Goal: Task Accomplishment & Management: Complete application form

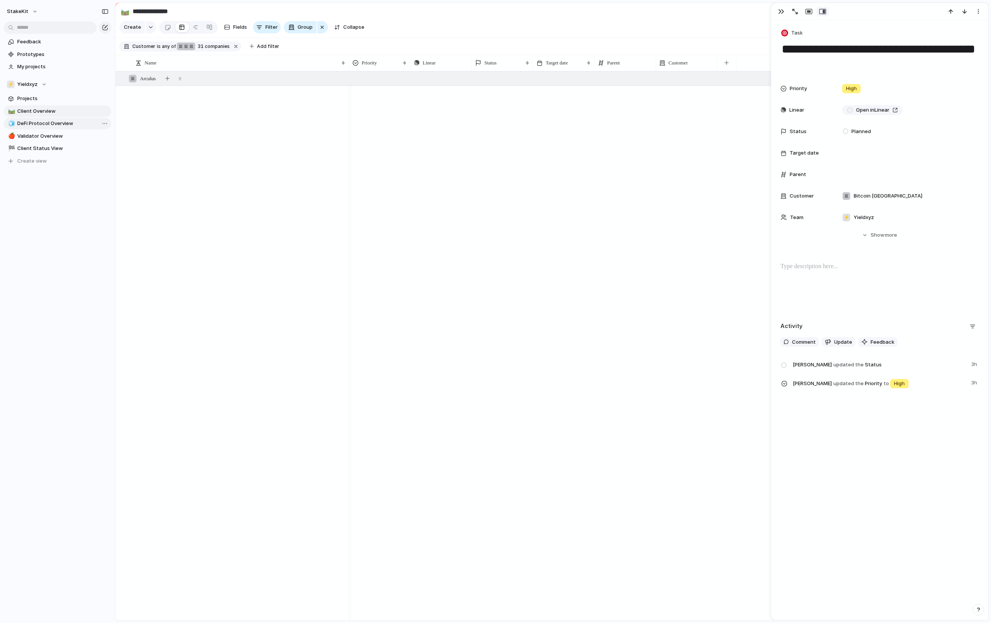
scroll to position [2136, 0]
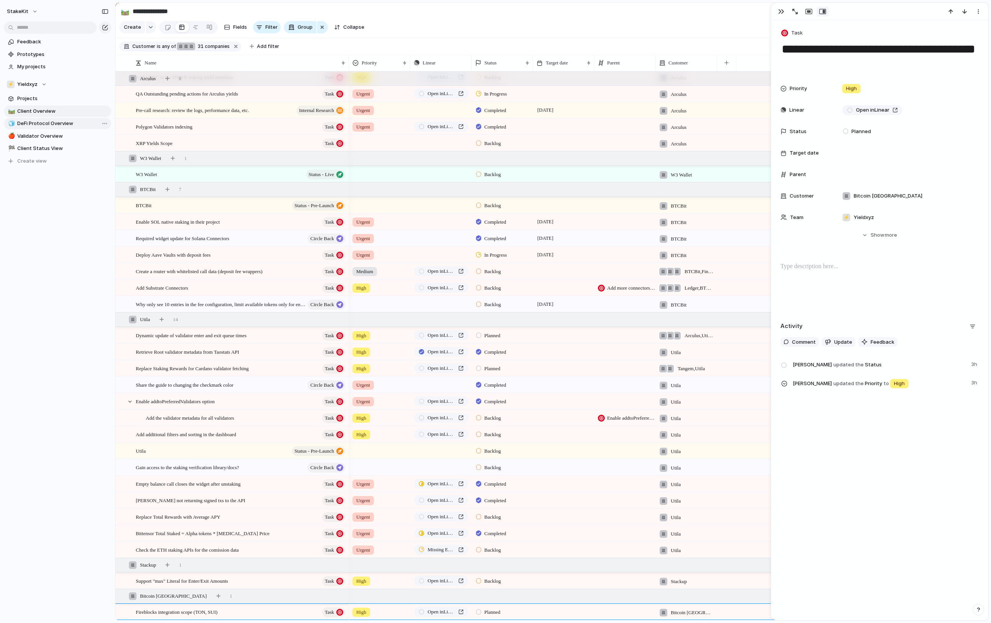
click at [64, 127] on span "DeFi Protocol Overview" at bounding box center [62, 124] width 91 height 8
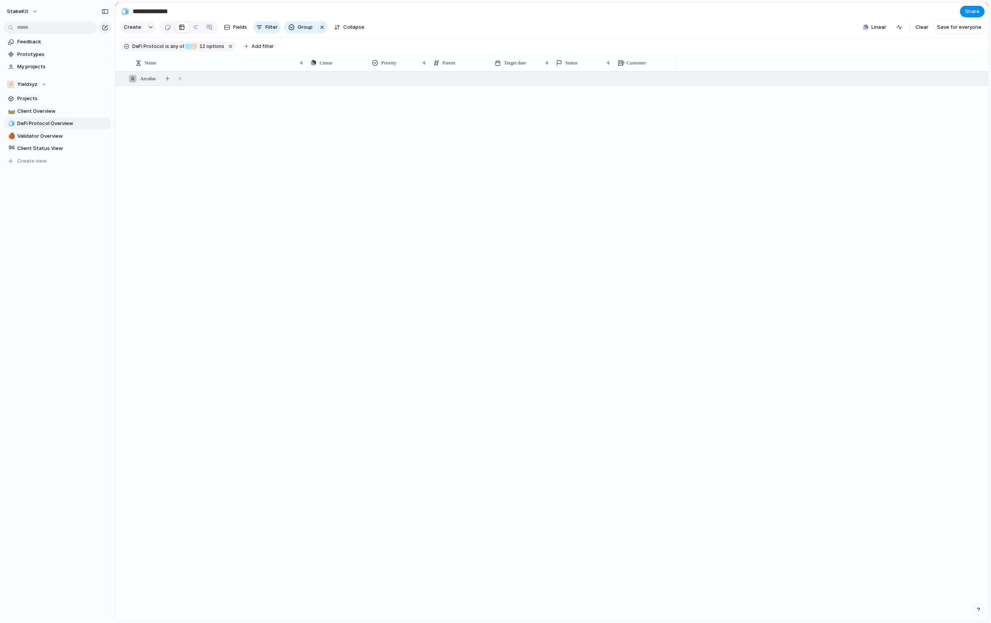
type input "**********"
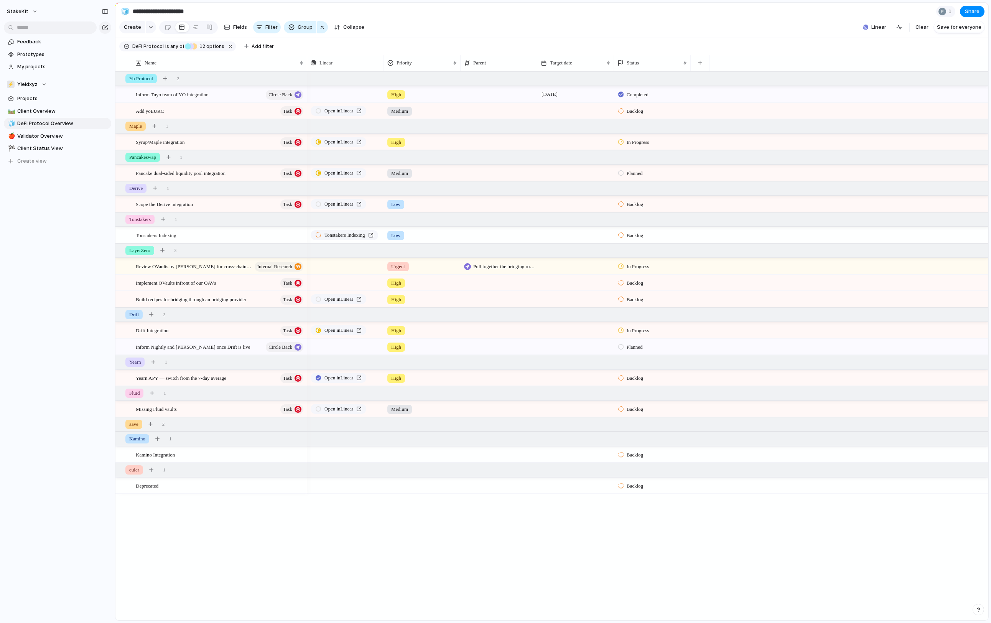
click at [622, 109] on div at bounding box center [621, 110] width 5 height 7
click at [636, 201] on span "Completed" at bounding box center [640, 198] width 27 height 8
drag, startPoint x: 308, startPoint y: 77, endPoint x: 327, endPoint y: 74, distance: 19.3
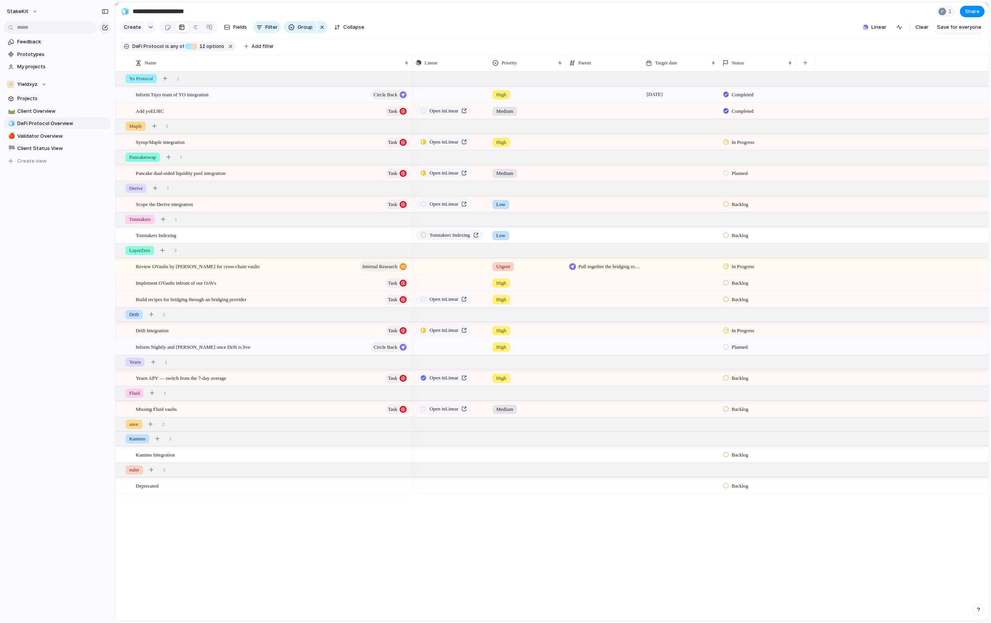
drag, startPoint x: 305, startPoint y: 62, endPoint x: 407, endPoint y: 71, distance: 102.4
click at [410, 71] on div at bounding box center [412, 63] width 4 height 16
click at [724, 270] on div at bounding box center [723, 266] width 5 height 7
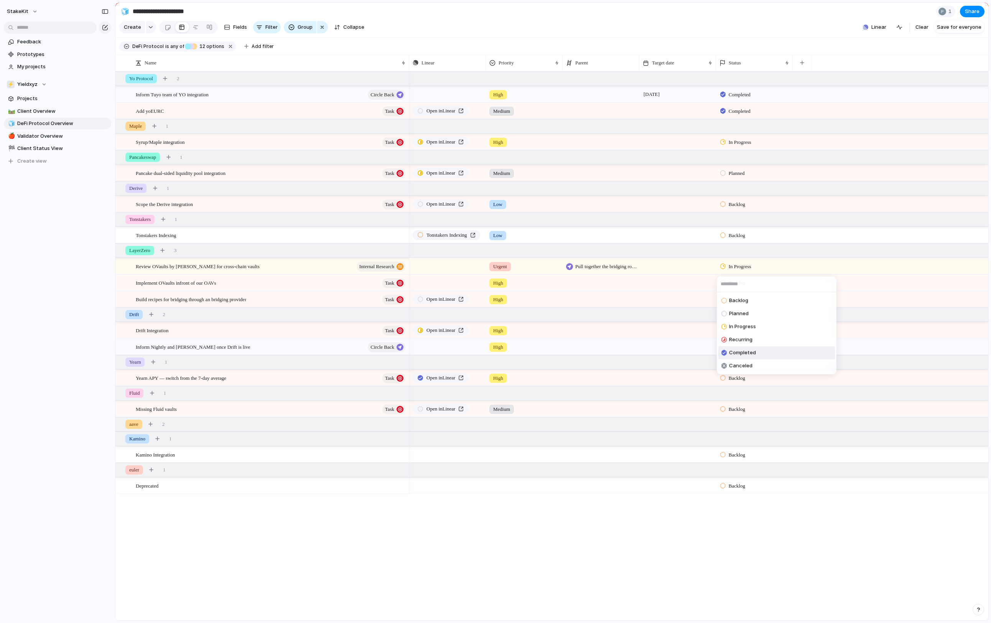
click at [741, 356] on span "Completed" at bounding box center [742, 353] width 27 height 8
click at [722, 381] on div at bounding box center [723, 377] width 5 height 7
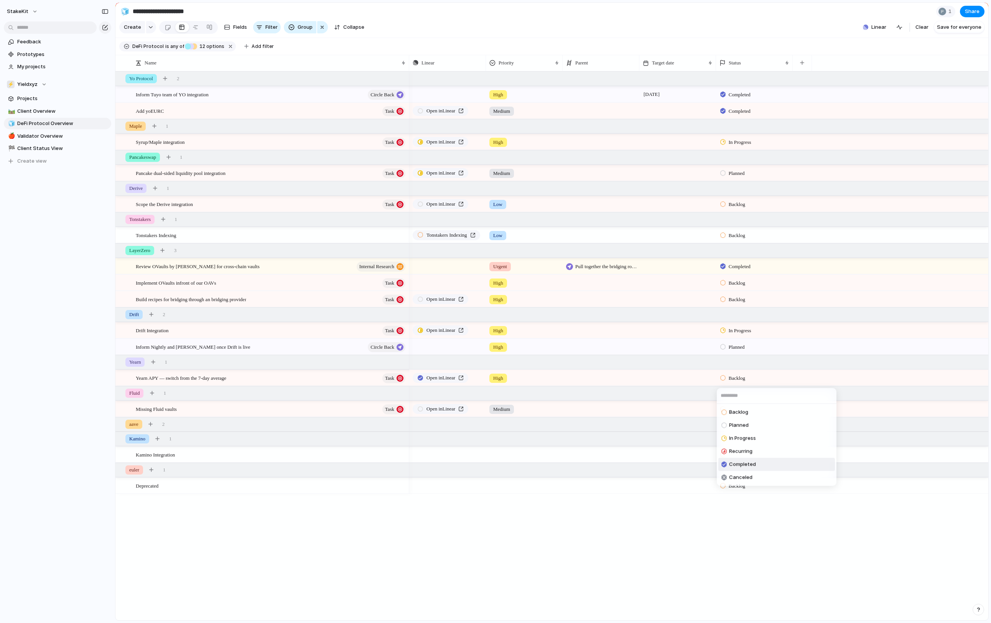
click at [738, 467] on span "Completed" at bounding box center [742, 465] width 27 height 8
click at [165, 427] on span "2" at bounding box center [163, 425] width 3 height 8
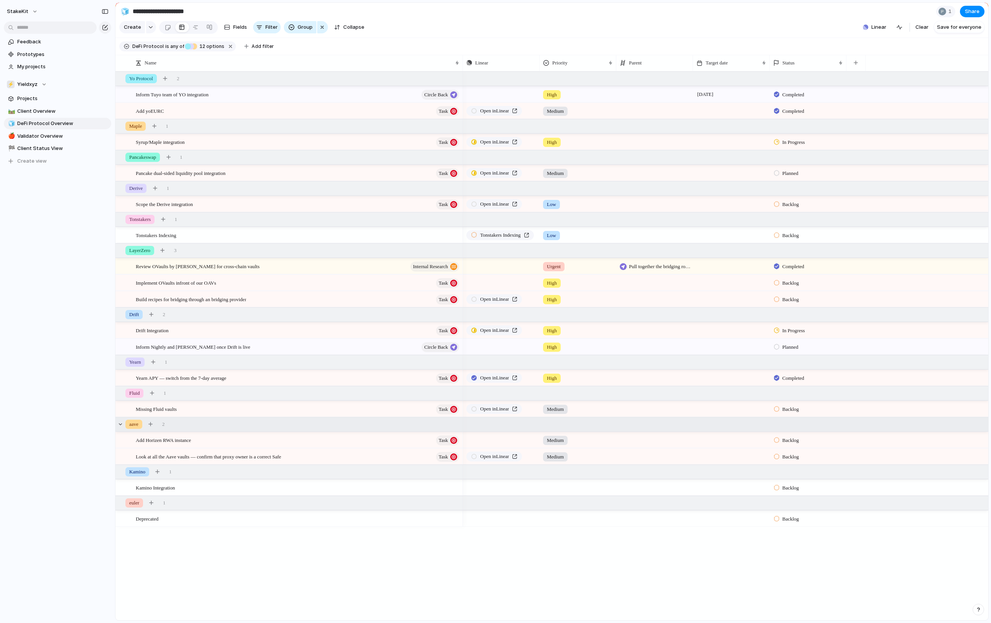
drag, startPoint x: 408, startPoint y: 62, endPoint x: 462, endPoint y: 62, distance: 53.7
click at [462, 62] on div at bounding box center [463, 63] width 4 height 16
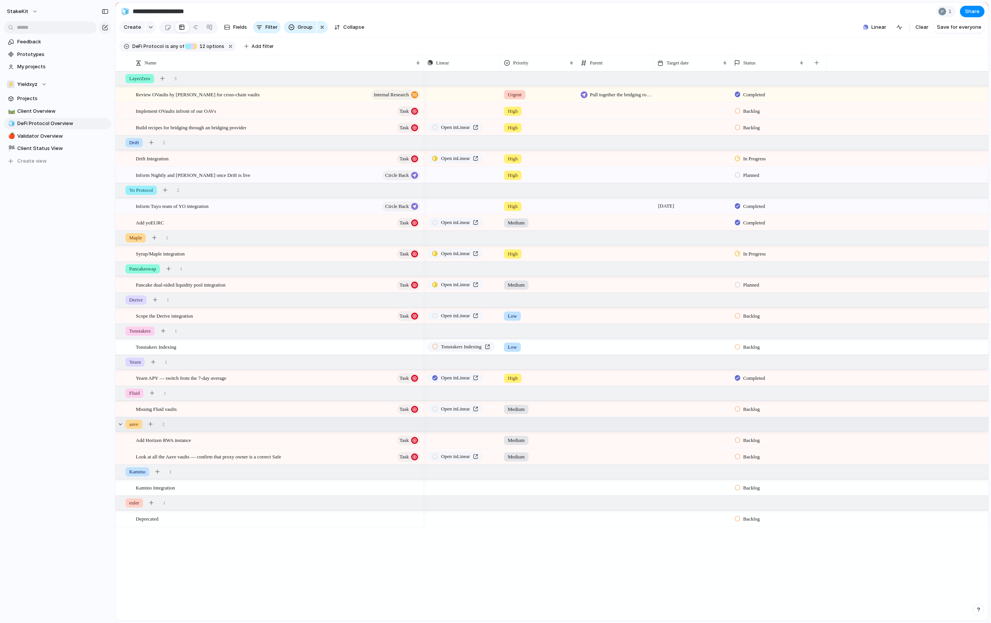
drag, startPoint x: 461, startPoint y: 62, endPoint x: 421, endPoint y: 62, distance: 39.9
click at [422, 62] on div at bounding box center [424, 63] width 4 height 16
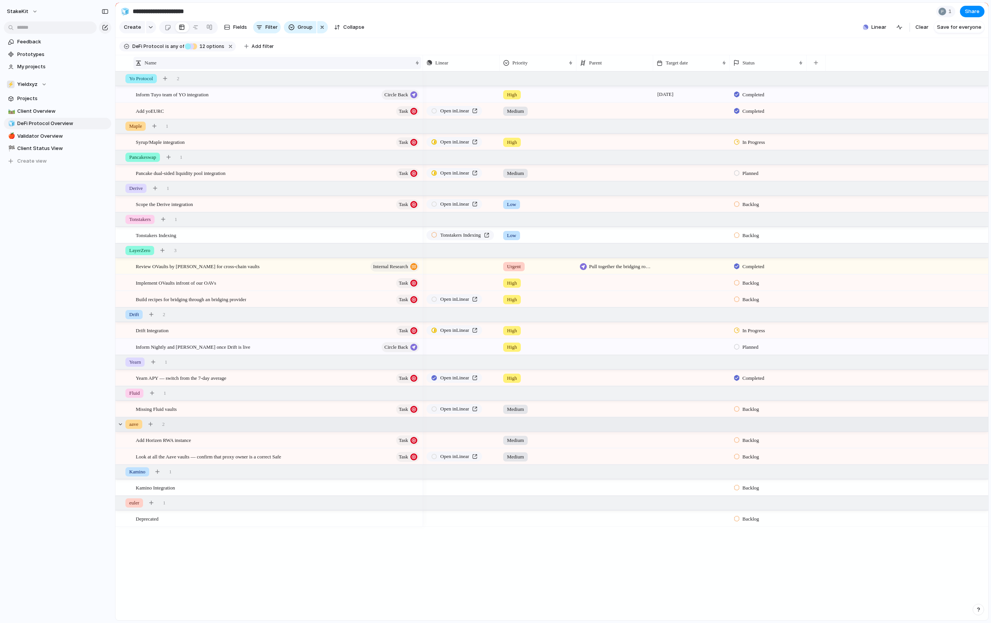
click at [318, 67] on div "Name" at bounding box center [273, 63] width 277 height 8
click at [140, 502] on div "Sort ascending Sort descending" at bounding box center [495, 311] width 991 height 623
click at [139, 504] on span "euler" at bounding box center [134, 503] width 10 height 8
click at [139, 503] on span "euler" at bounding box center [134, 503] width 10 height 8
click at [232, 32] on button "Fields" at bounding box center [235, 27] width 29 height 12
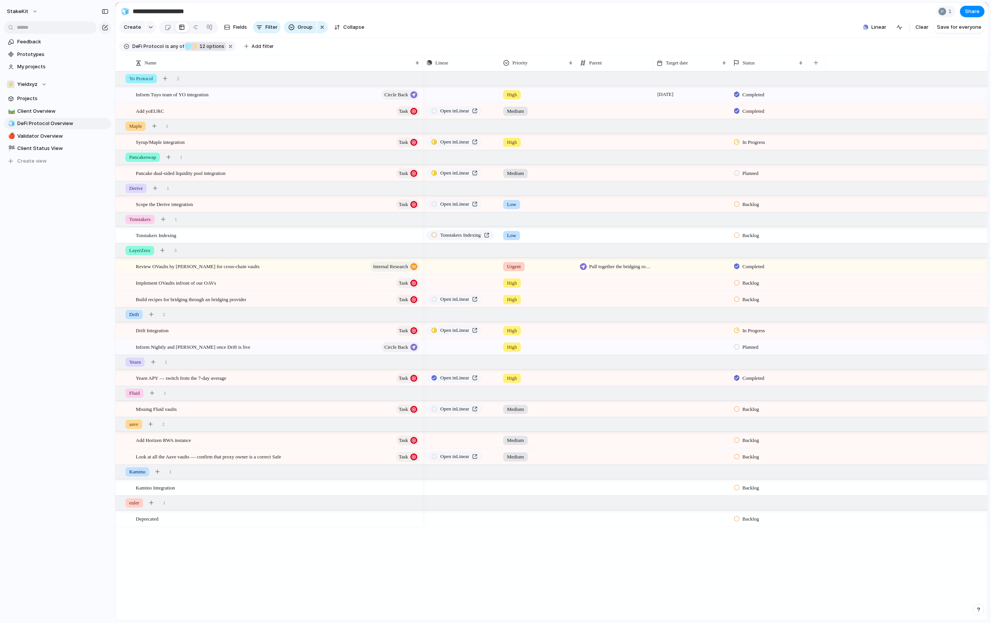
click at [224, 50] on span "12 options" at bounding box center [210, 46] width 27 height 7
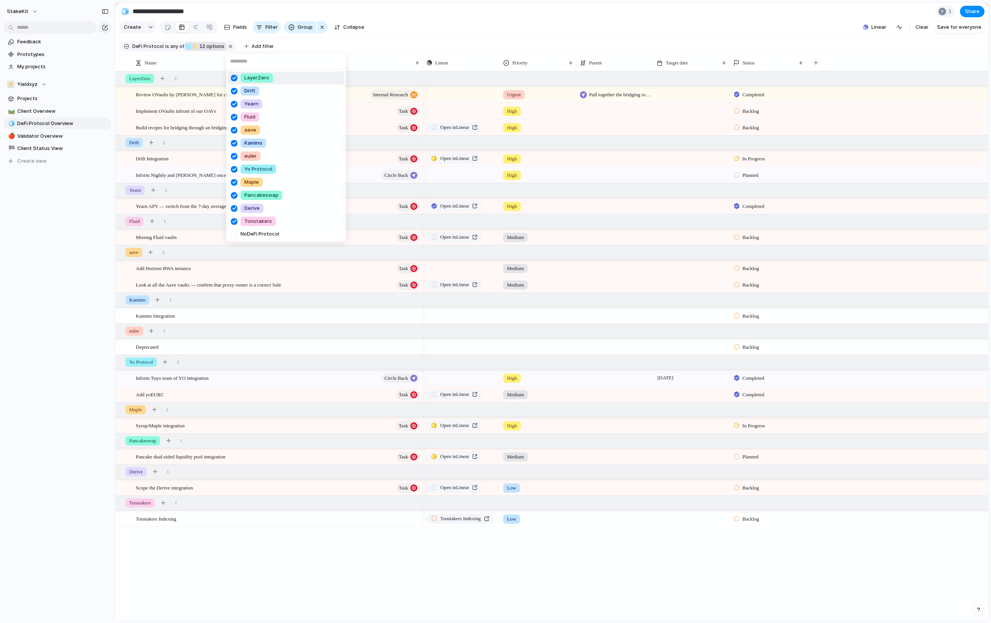
click at [214, 57] on div "LayerZero Drift Yearn Fluid aave Kamino euler Yo Protocol Maple Pancakeswap Der…" at bounding box center [495, 311] width 991 height 623
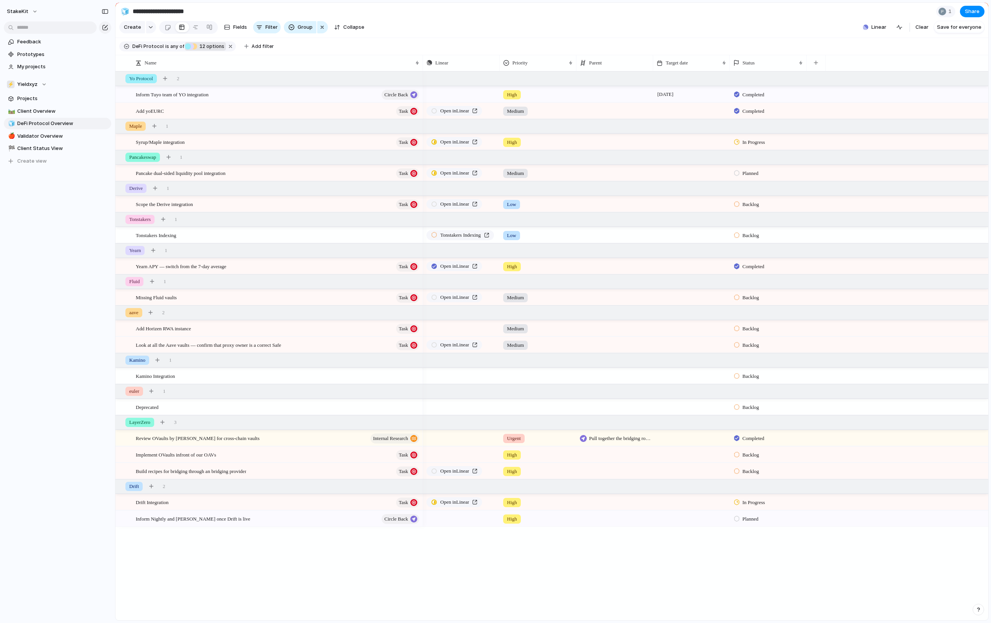
click at [210, 71] on div "Name Linear Priority Parent Target date Status" at bounding box center [551, 63] width 873 height 16
click at [295, 30] on div "button" at bounding box center [292, 27] width 6 height 6
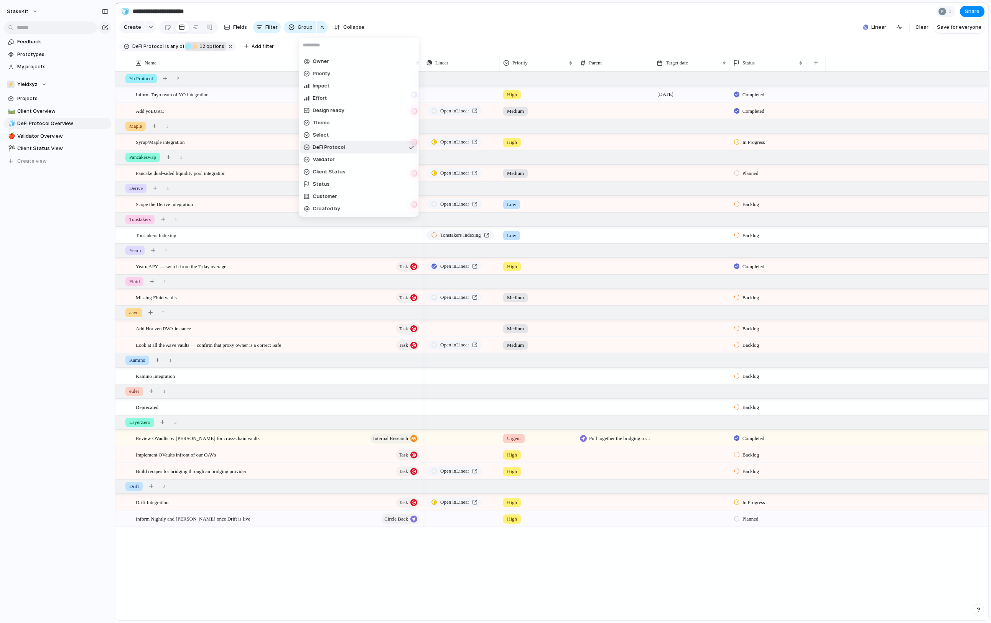
click at [180, 51] on div "Owner Priority Impact Effort Design ready Theme Select DeFi Protocol Validator …" at bounding box center [495, 311] width 991 height 623
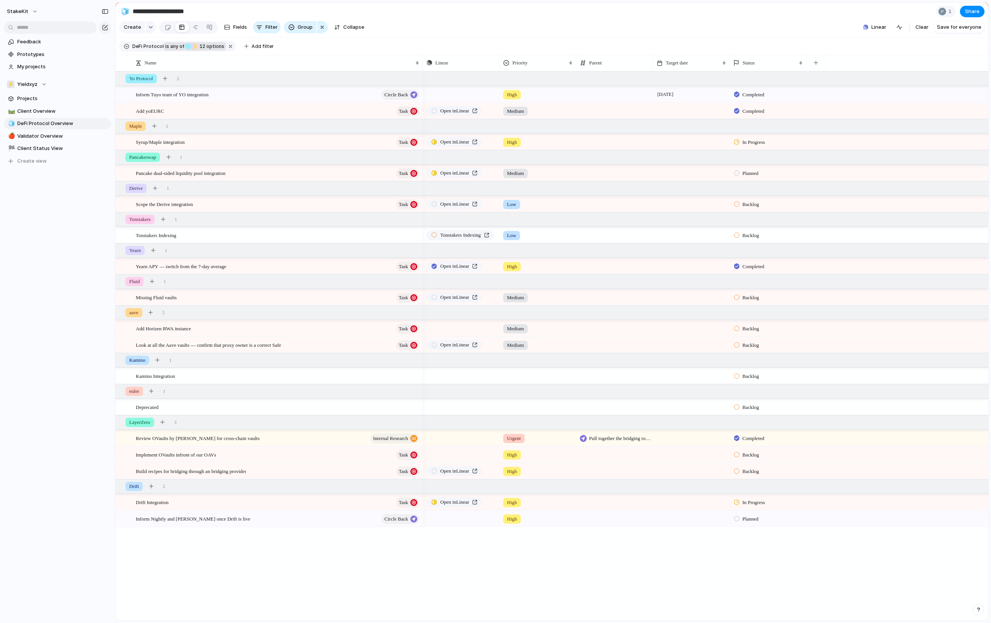
click at [169, 50] on span "is" at bounding box center [167, 46] width 4 height 7
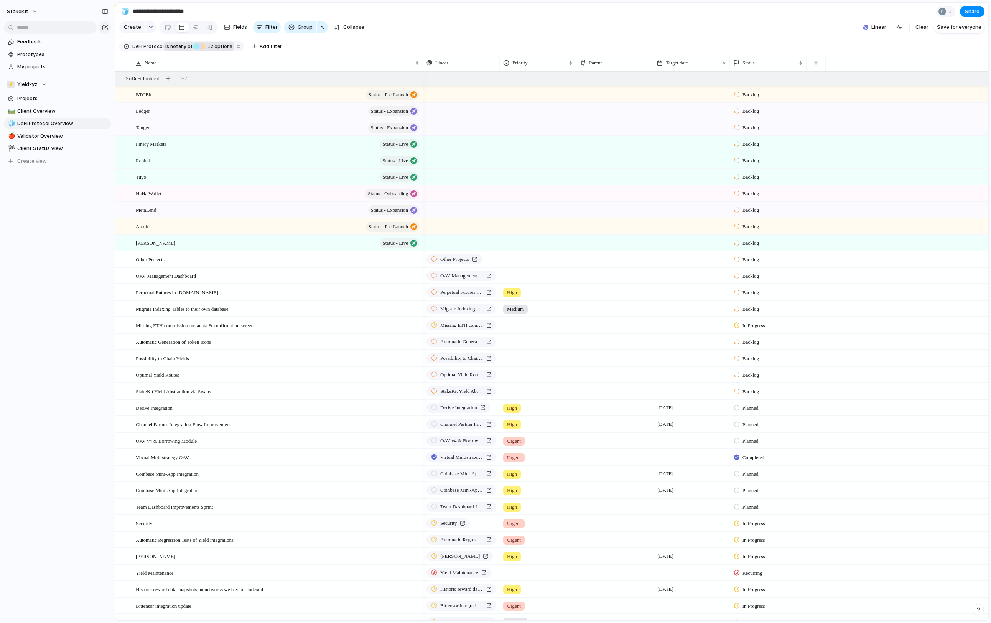
click at [178, 50] on span "not" at bounding box center [173, 46] width 8 height 7
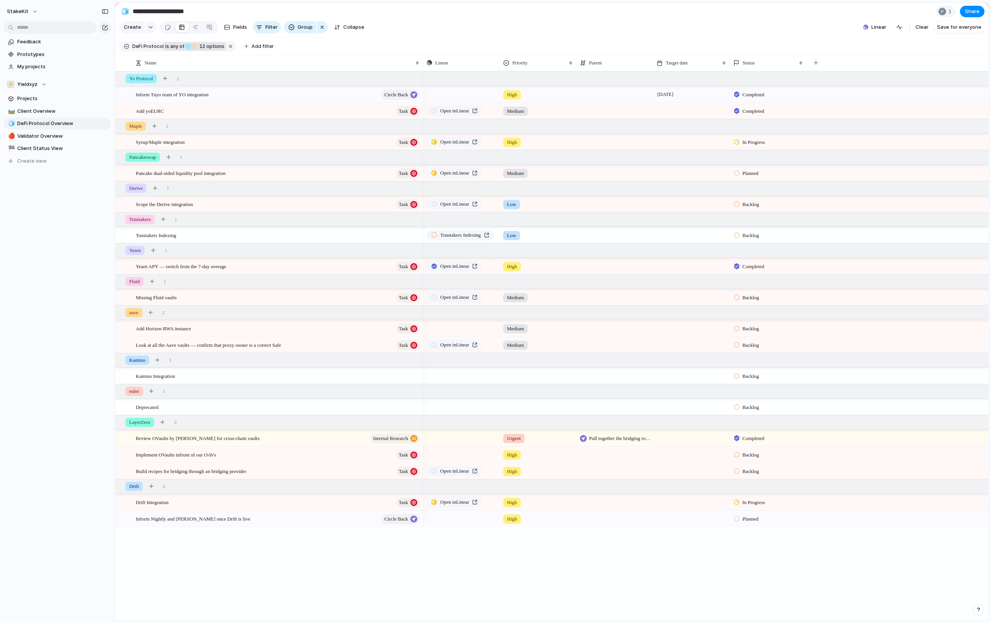
click at [170, 566] on div "Inform Tuyo team of YO integration Circle Back Add yoEURC Task Syrup/Maple inte…" at bounding box center [551, 345] width 873 height 549
click at [140, 30] on span "Create" at bounding box center [132, 27] width 17 height 8
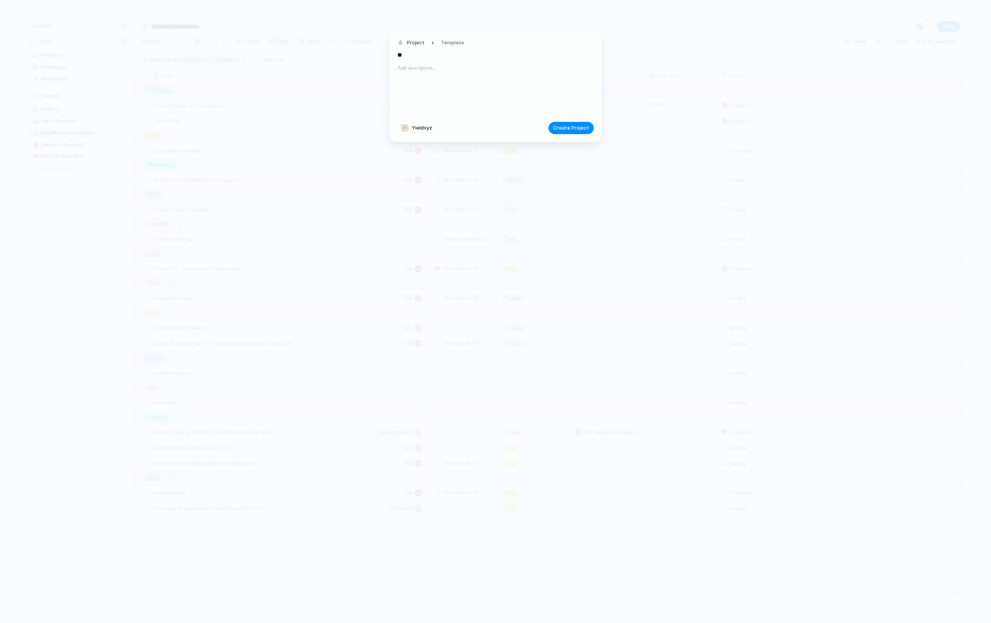
type input "*"
click at [462, 82] on div at bounding box center [496, 89] width 196 height 52
click at [424, 42] on span "Project" at bounding box center [416, 43] width 18 height 8
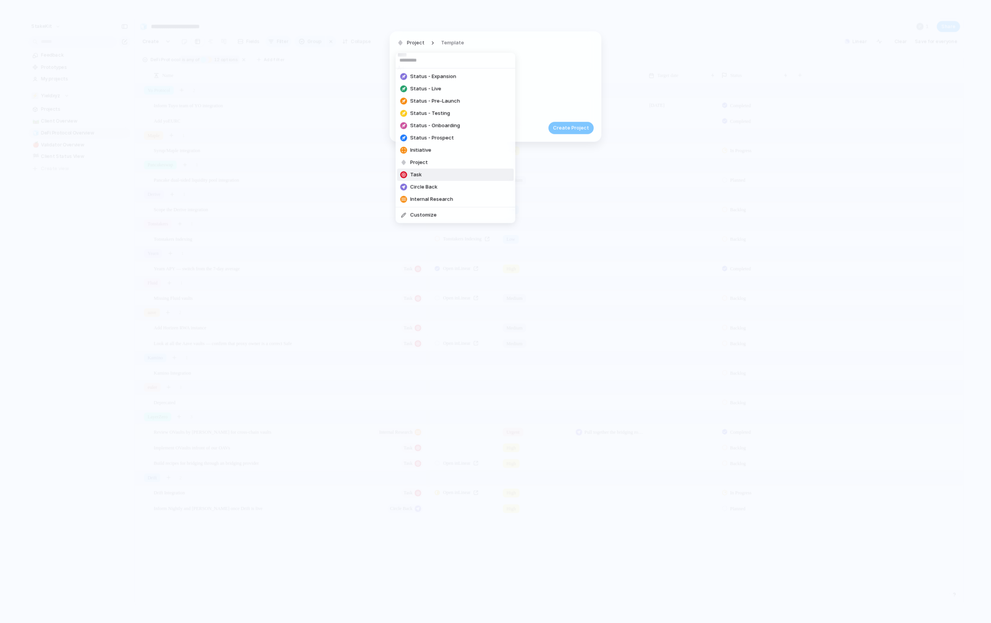
click at [444, 181] on li "Task" at bounding box center [456, 175] width 117 height 12
click at [419, 47] on span "Task" at bounding box center [413, 43] width 12 height 8
click at [430, 203] on span "Internal Research" at bounding box center [431, 200] width 43 height 8
click at [456, 59] on input "text" at bounding box center [496, 55] width 196 height 12
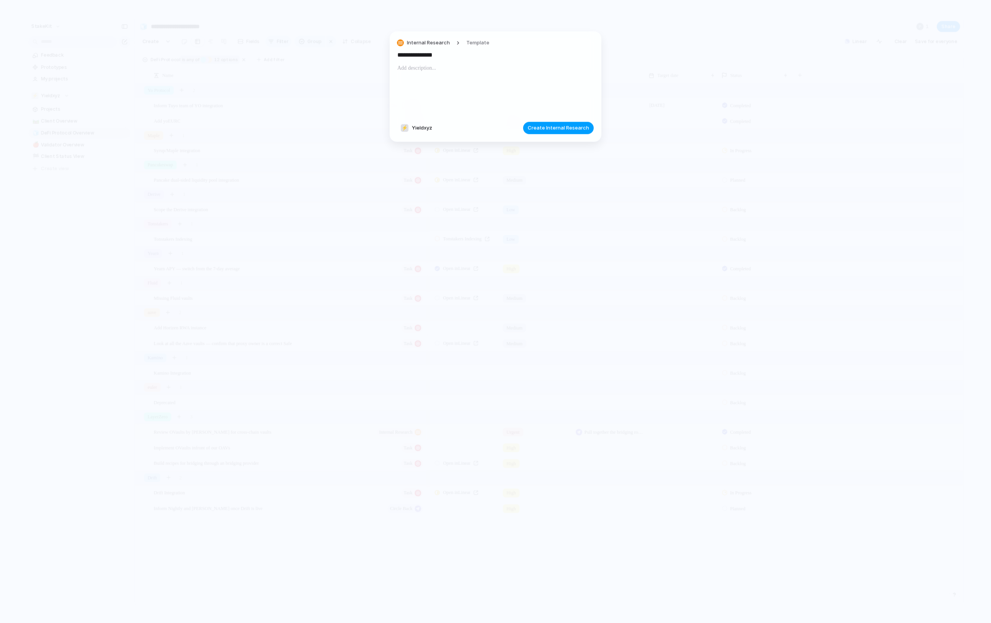
type input "**********"
click at [528, 127] on span "Create Internal Research" at bounding box center [558, 128] width 61 height 8
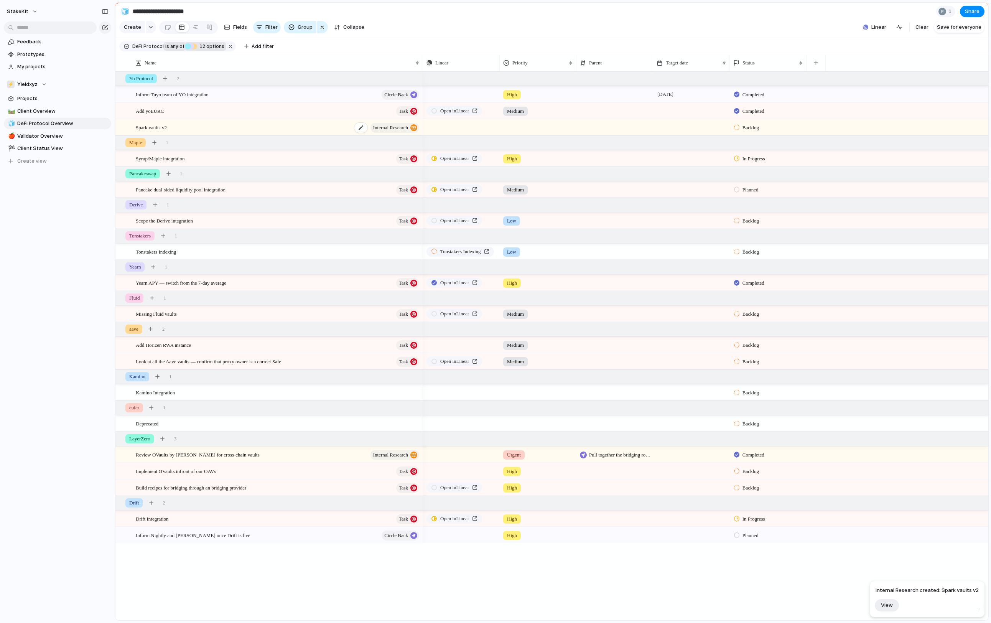
click at [228, 129] on div "Spark vaults v2 Internal Research" at bounding box center [278, 128] width 285 height 16
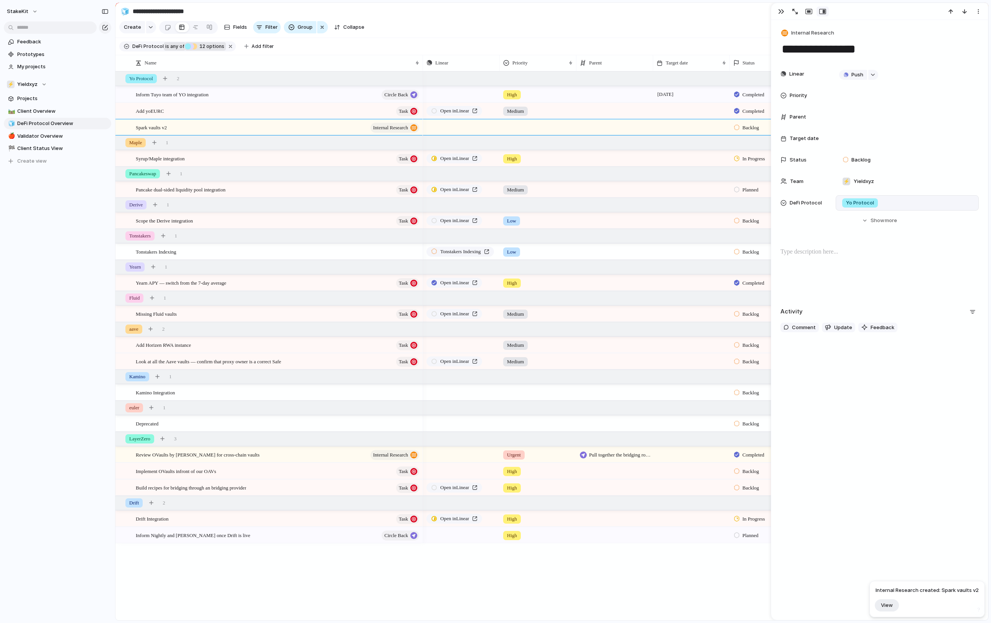
click at [874, 204] on span "Yo Protocol" at bounding box center [860, 203] width 28 height 8
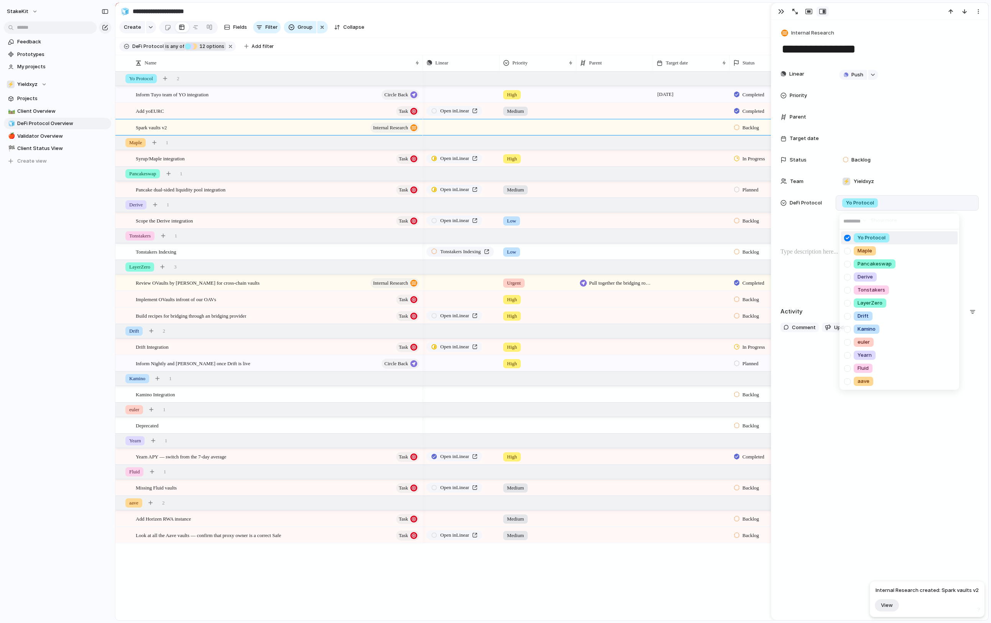
click at [845, 241] on div at bounding box center [847, 237] width 13 height 13
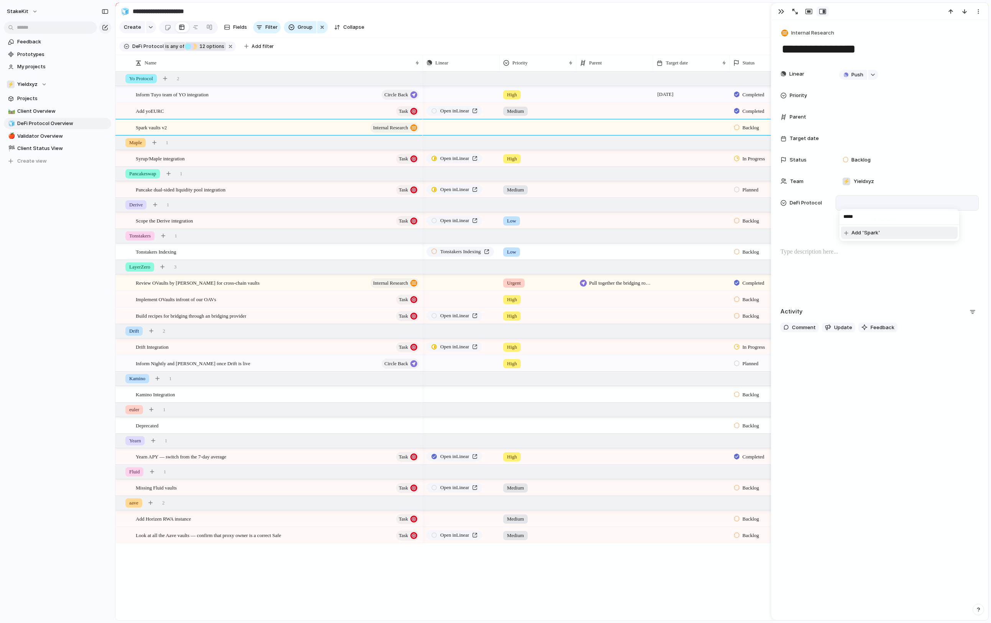
type input "*****"
click at [863, 232] on span "Add 'Spark'" at bounding box center [866, 233] width 29 height 8
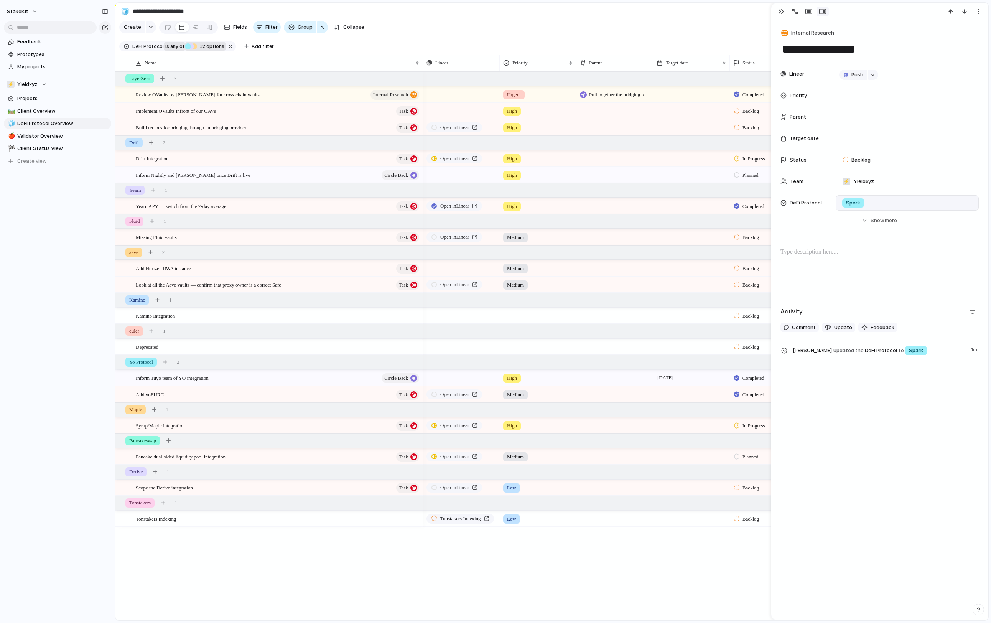
click at [528, 556] on div "Push High [DATE] Completed Open in Linear Medium Completed Open in Linear High …" at bounding box center [706, 345] width 566 height 549
click at [206, 48] on span "12" at bounding box center [201, 46] width 9 height 6
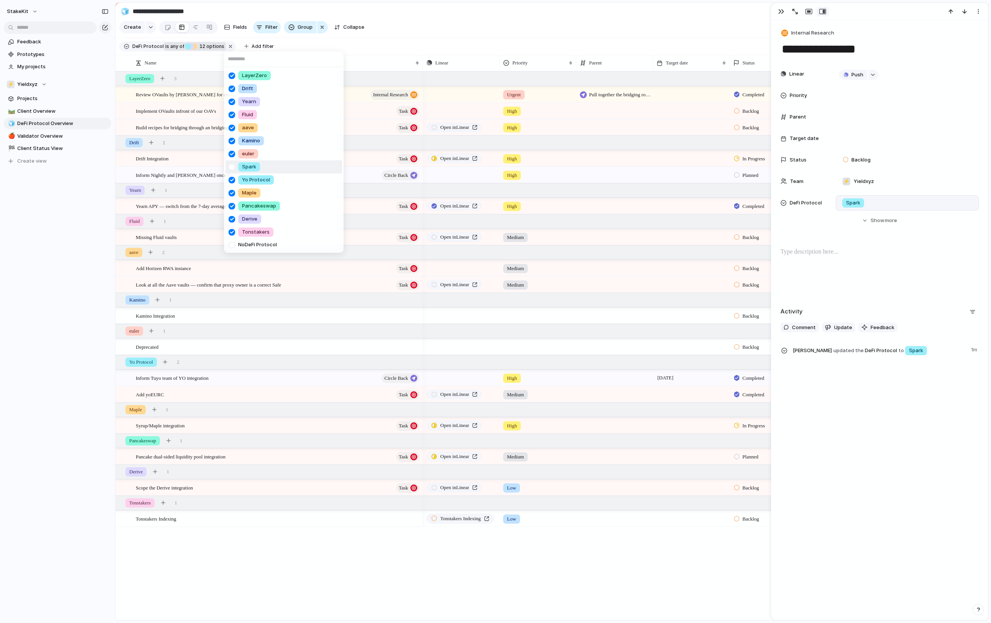
click at [232, 165] on div at bounding box center [231, 166] width 13 height 13
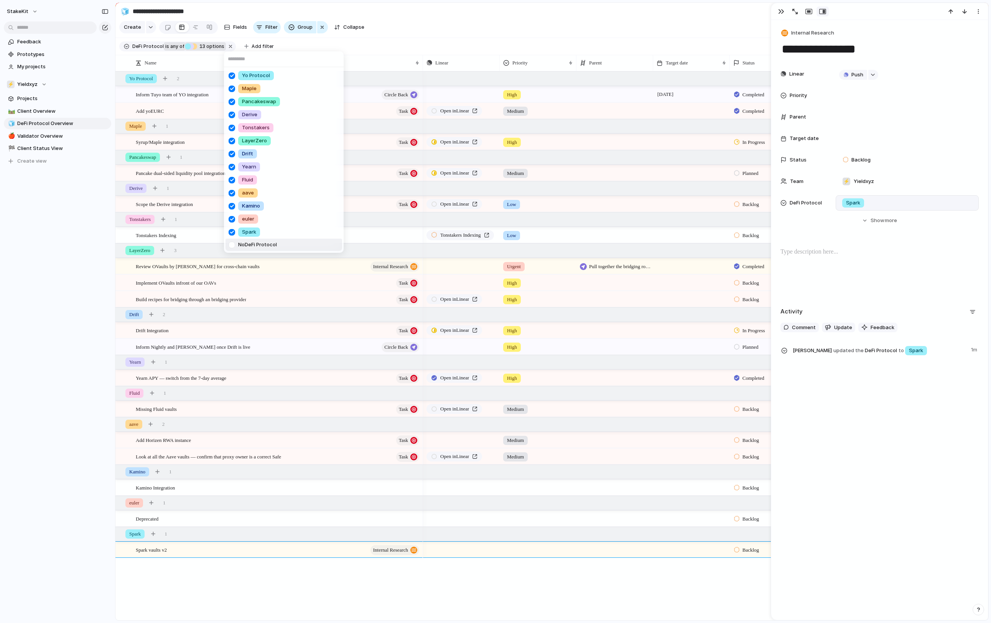
click at [184, 569] on div "Yo Protocol Maple Pancakeswap Derive Tonstakers LayerZero Drift Yearn Fluid aav…" at bounding box center [495, 311] width 991 height 623
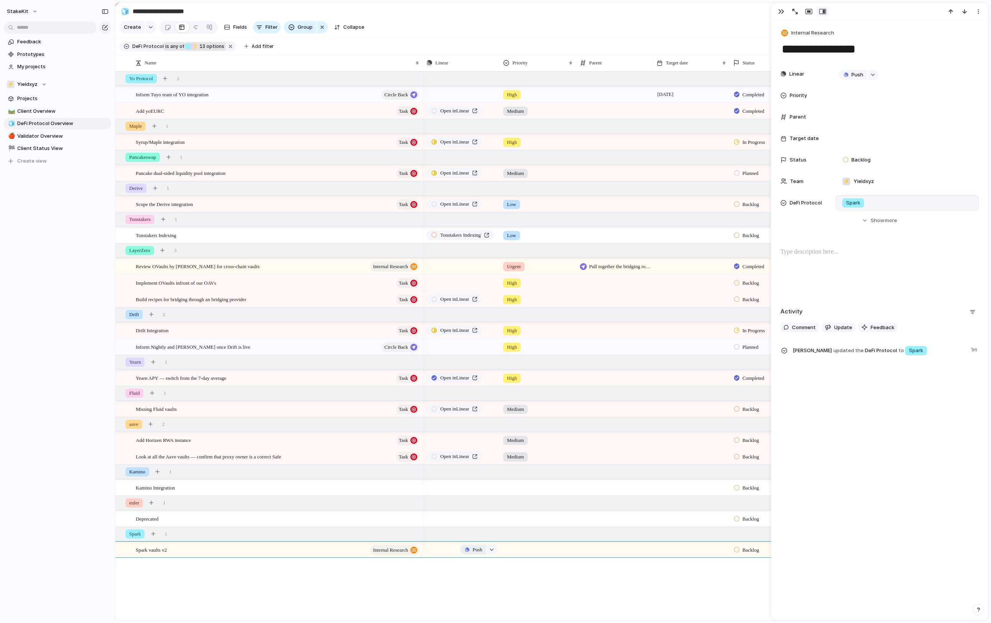
click at [475, 553] on span "Push" at bounding box center [478, 550] width 10 height 8
click at [470, 581] on span "Issue" at bounding box center [464, 582] width 13 height 8
click at [781, 12] on div "button" at bounding box center [782, 11] width 6 height 6
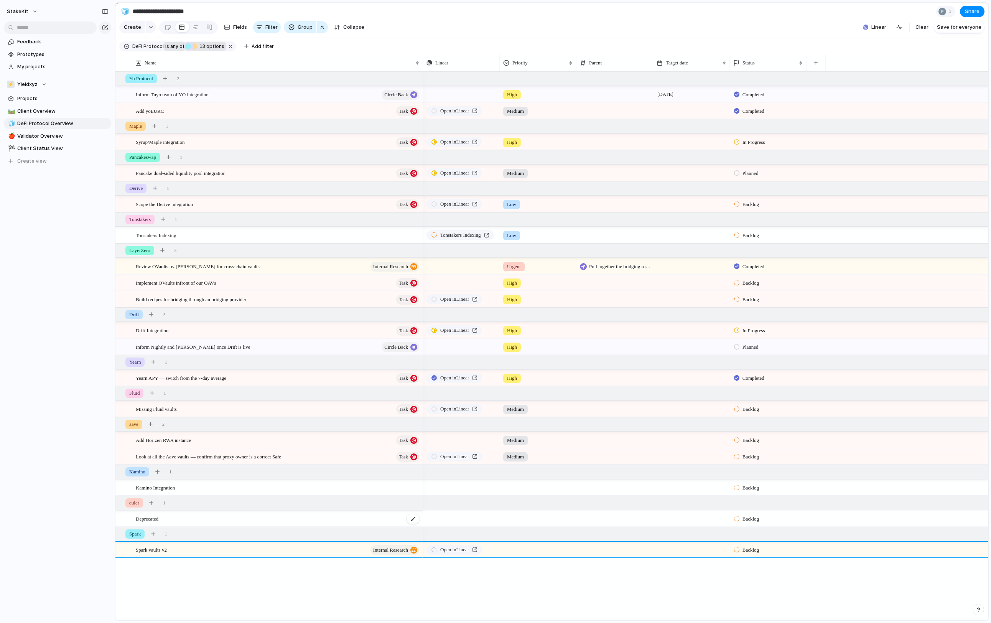
click at [358, 524] on div "Deprecated" at bounding box center [278, 519] width 285 height 16
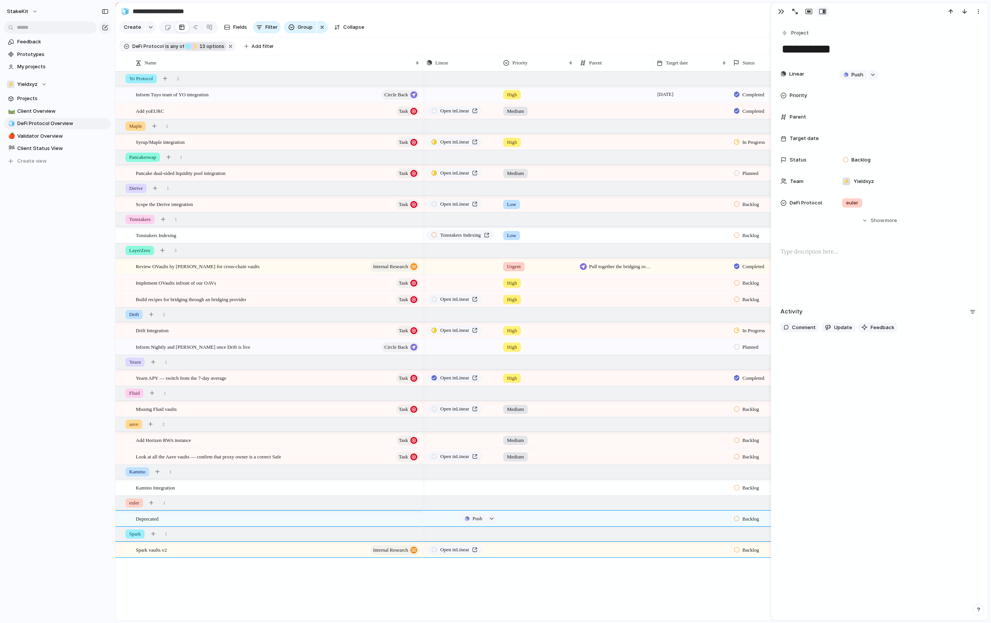
click at [442, 523] on div "Push" at bounding box center [462, 518] width 76 height 15
click at [493, 518] on div "button" at bounding box center [491, 518] width 5 height 3
click at [489, 510] on span "Issues" at bounding box center [490, 511] width 15 height 8
click at [488, 488] on input "text" at bounding box center [468, 495] width 88 height 15
type input "**********"
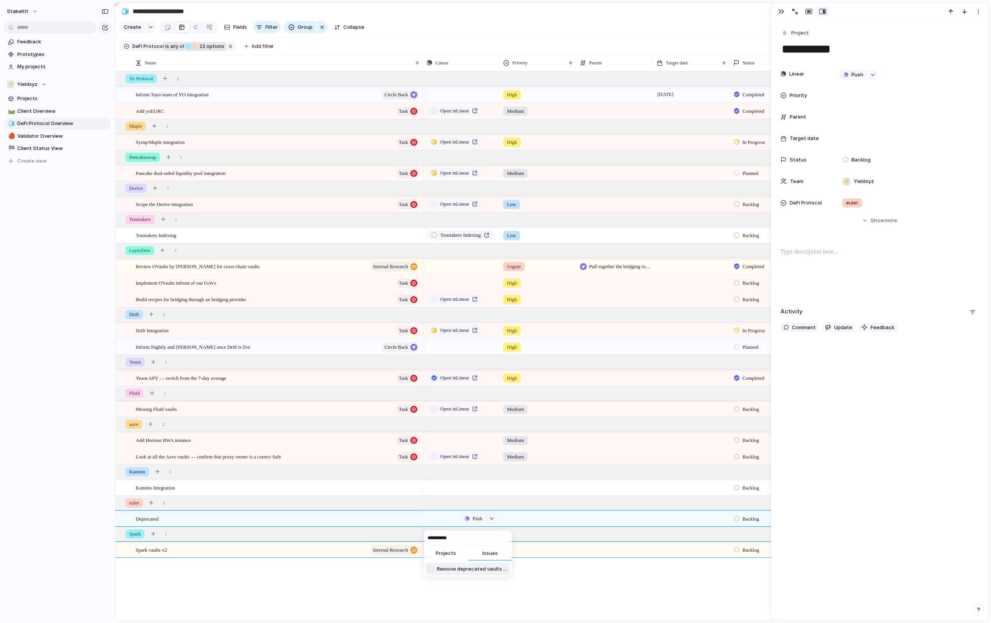
click at [469, 571] on span "Remove deprecated vaults and pools" at bounding box center [472, 570] width 71 height 8
click at [443, 596] on div "Push High [DATE] Completed Open in Linear Medium Completed Open in Linear High …" at bounding box center [706, 345] width 566 height 549
click at [734, 522] on div at bounding box center [736, 518] width 5 height 7
click at [749, 598] on span "Completed" at bounding box center [756, 595] width 27 height 8
click at [603, 569] on div "Push High [DATE] Completed Open in Linear Medium Completed Open in Linear High …" at bounding box center [706, 345] width 566 height 549
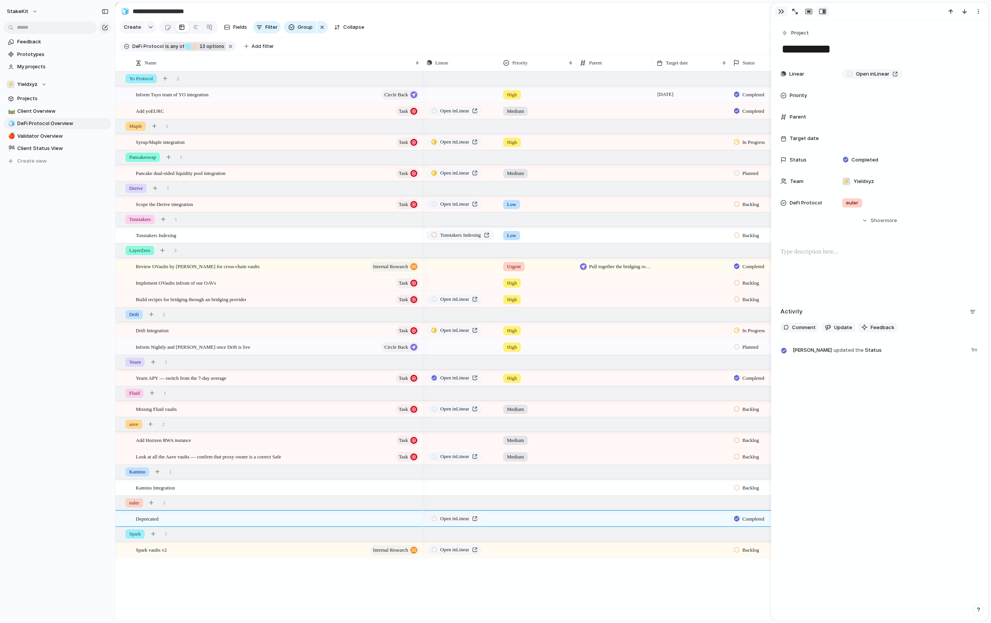
click at [782, 12] on div "button" at bounding box center [782, 11] width 6 height 6
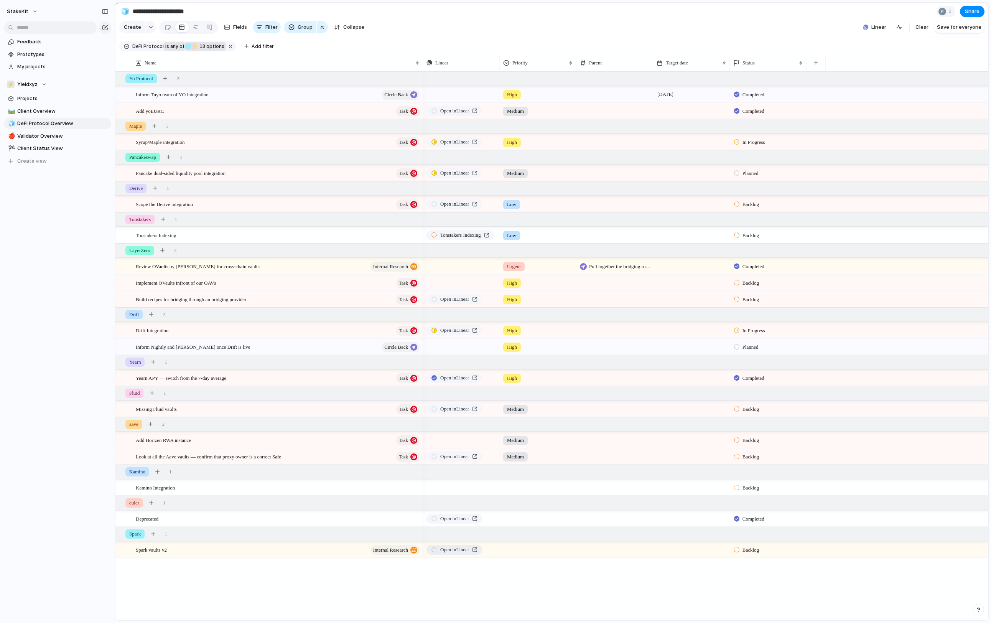
click at [460, 549] on span "Open in Linear" at bounding box center [454, 550] width 29 height 8
